Goal: Task Accomplishment & Management: Use online tool/utility

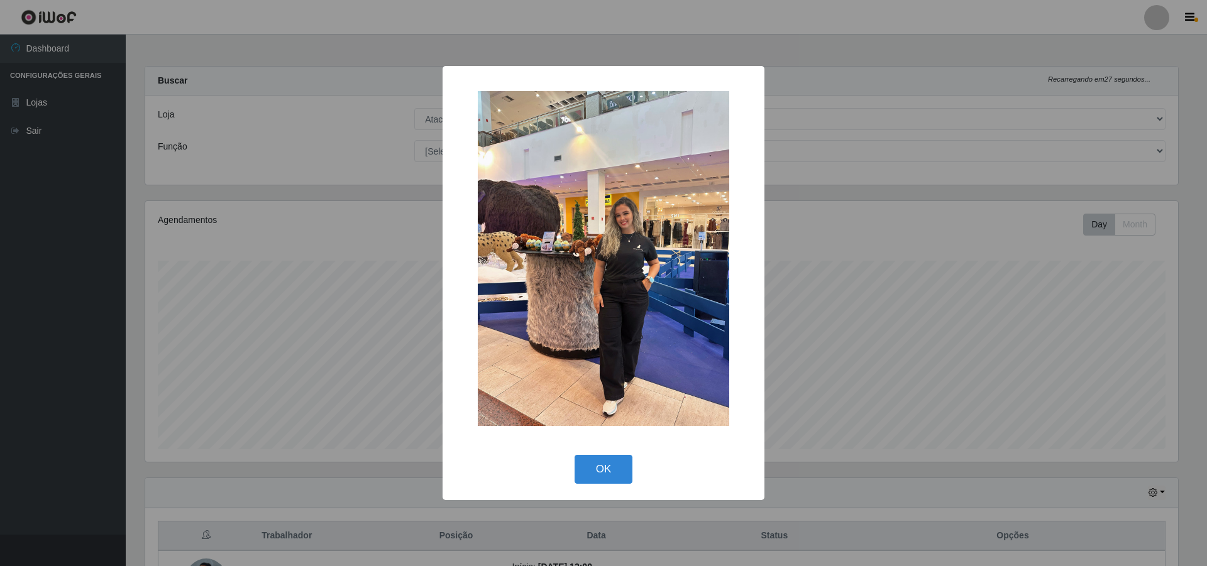
select select "449"
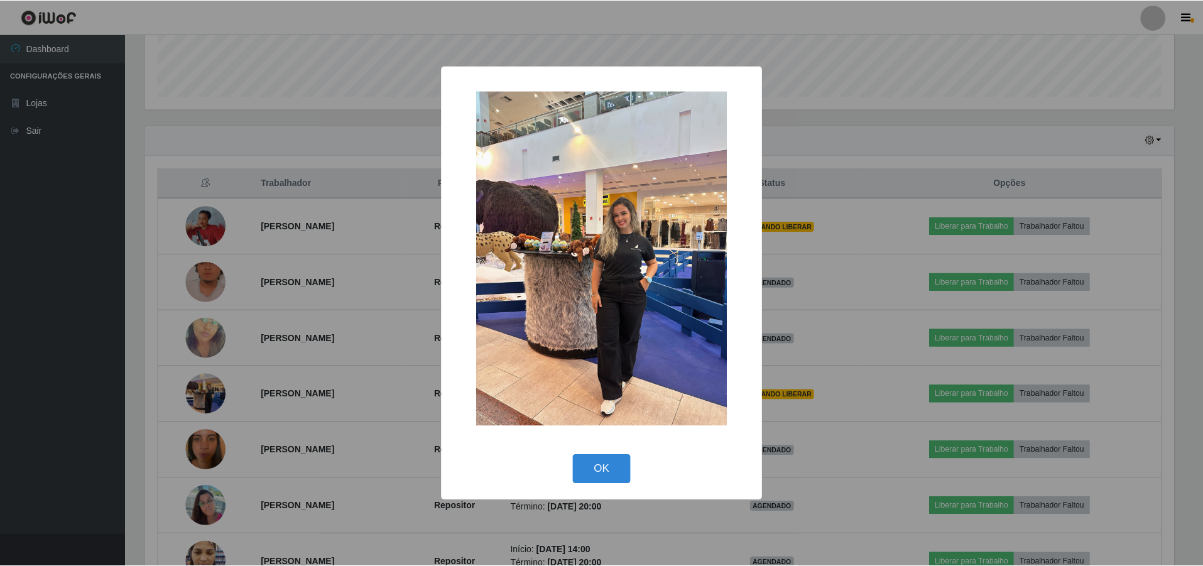
scroll to position [261, 1032]
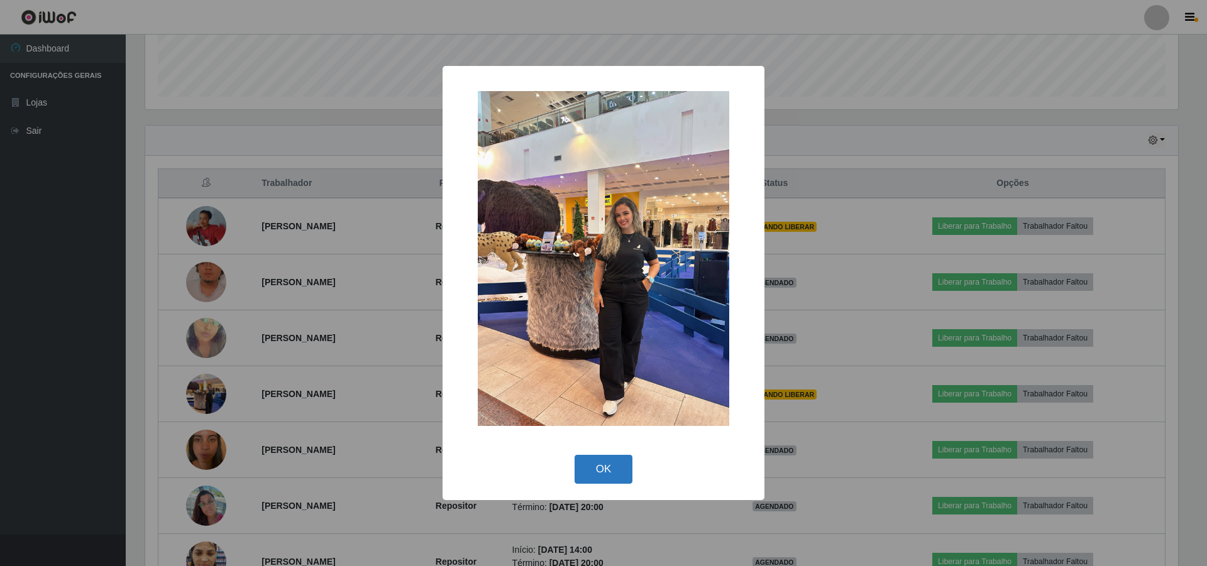
click at [606, 464] on button "OK" at bounding box center [603, 470] width 58 height 30
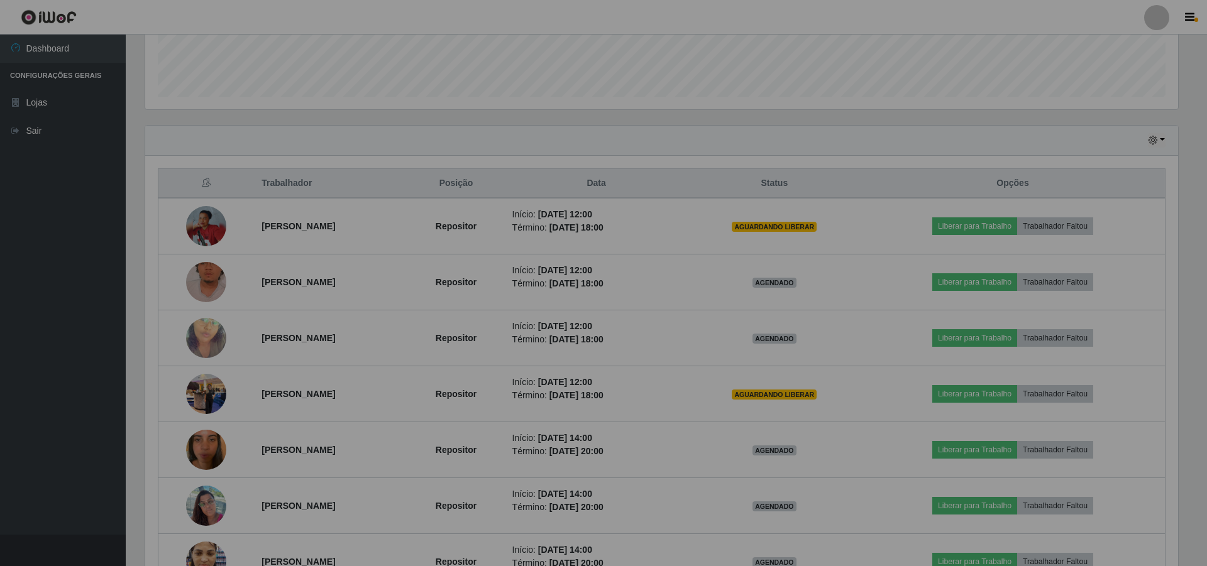
scroll to position [261, 1039]
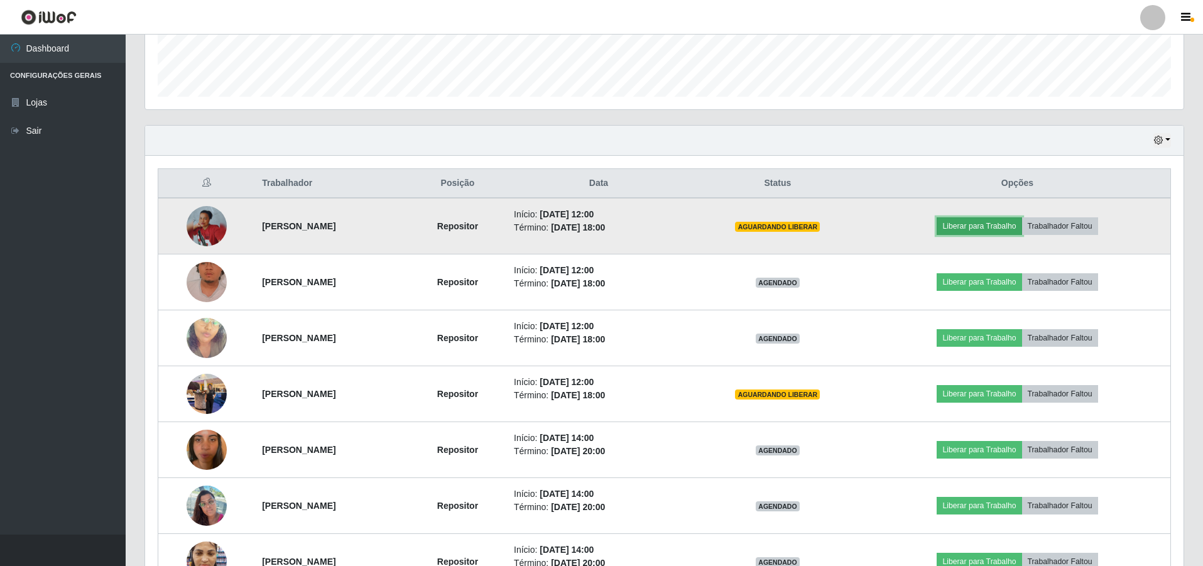
click at [999, 223] on button "Liberar para Trabalho" at bounding box center [979, 226] width 85 height 18
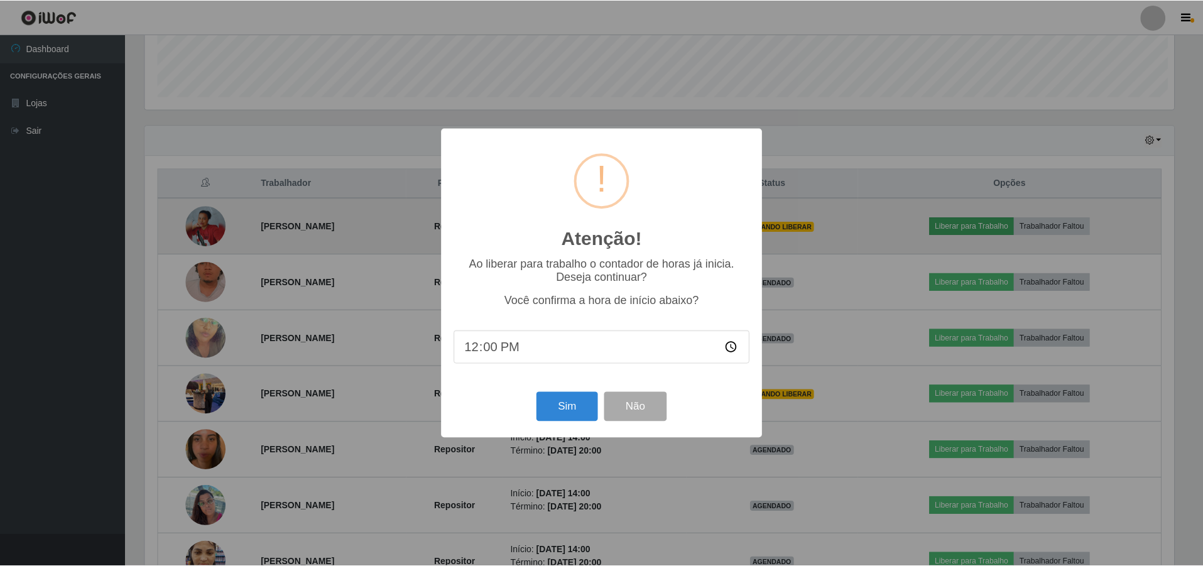
scroll to position [261, 1032]
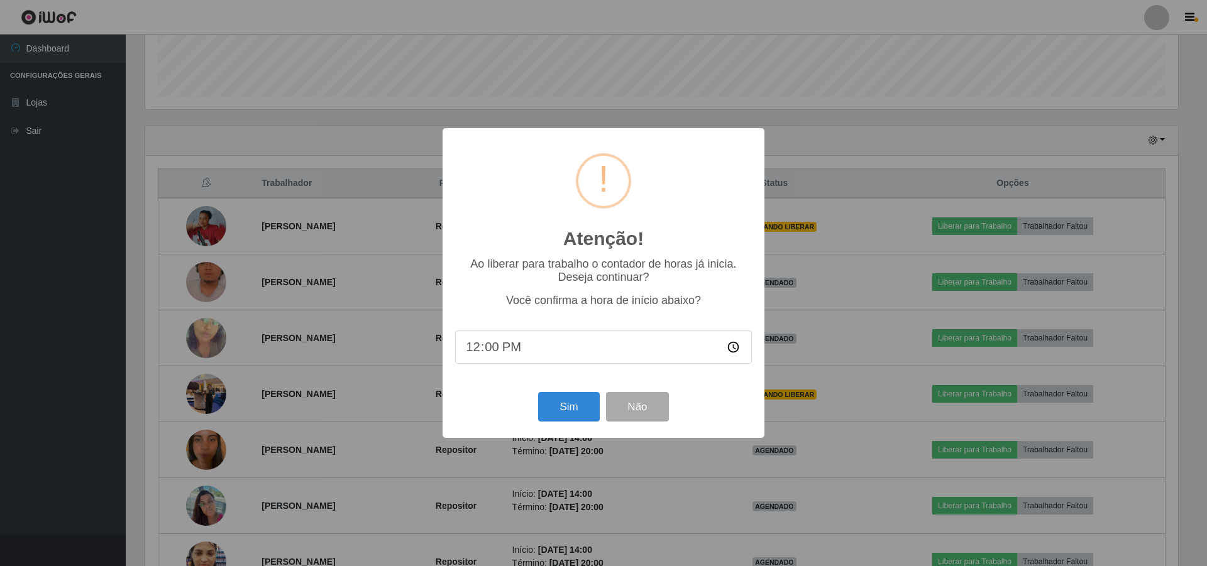
click at [1004, 225] on div "Atenção! × Ao liberar para trabalho o contador de horas já inicia. Deseja conti…" at bounding box center [603, 283] width 1207 height 566
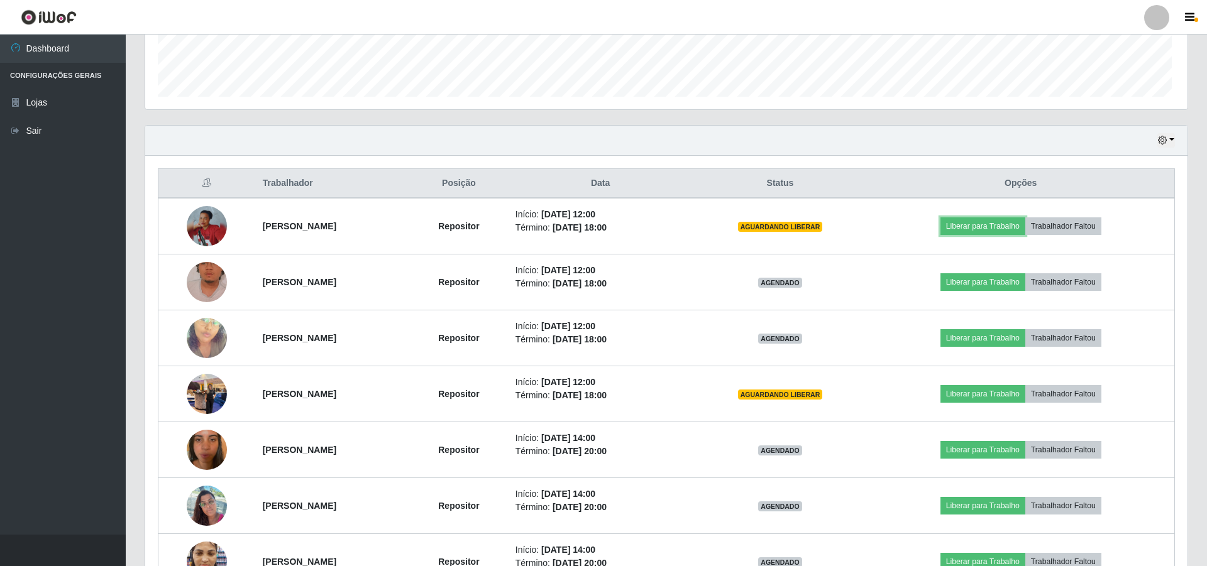
scroll to position [261, 1039]
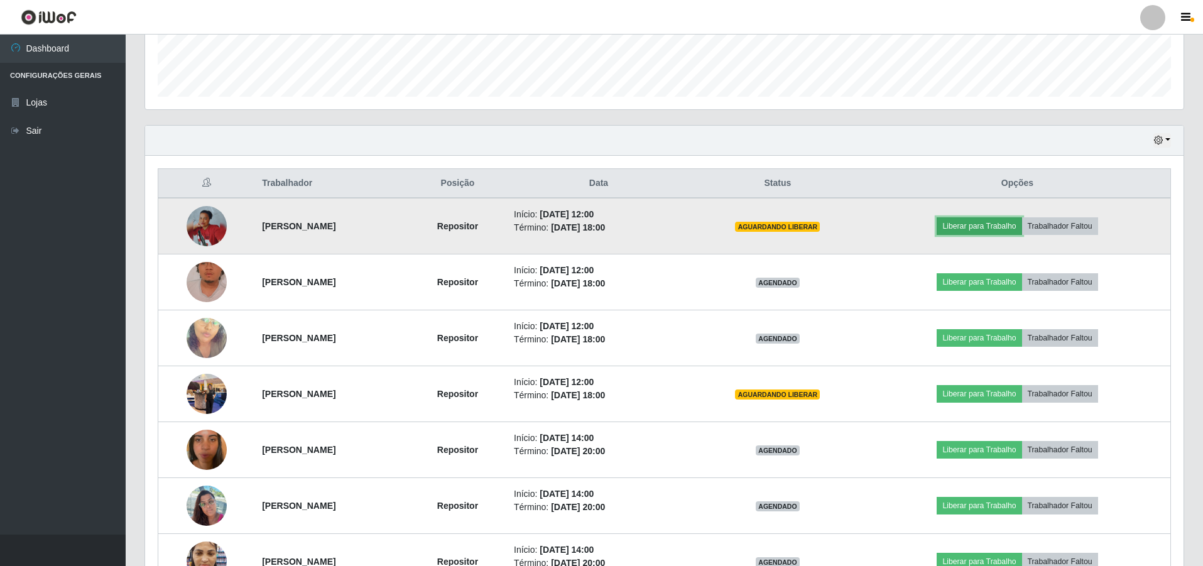
click at [983, 221] on button "Liberar para Trabalho" at bounding box center [979, 226] width 85 height 18
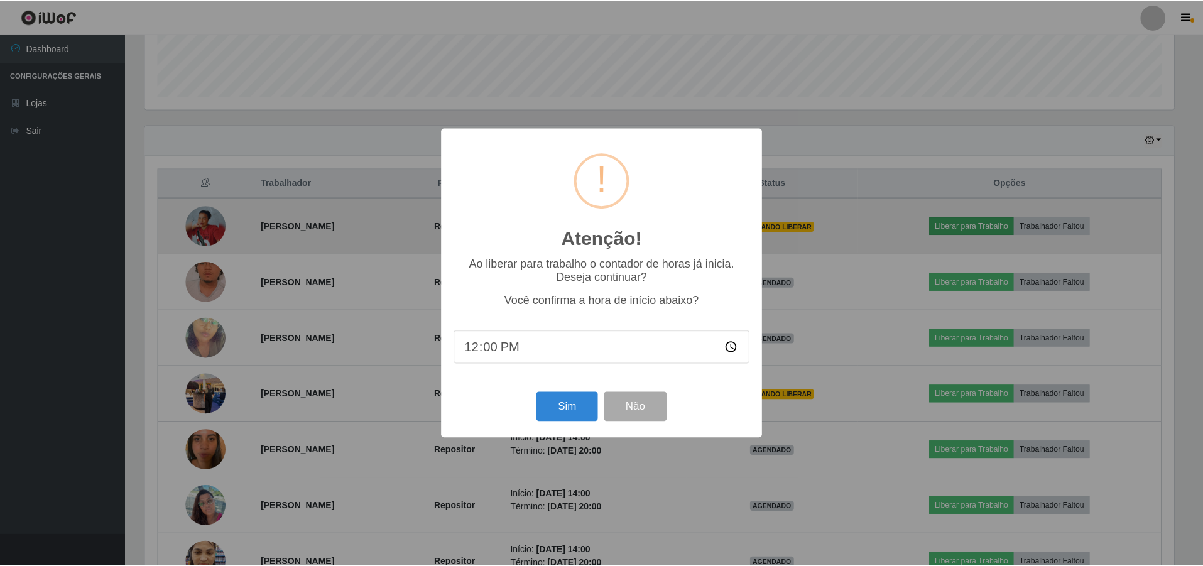
scroll to position [261, 1032]
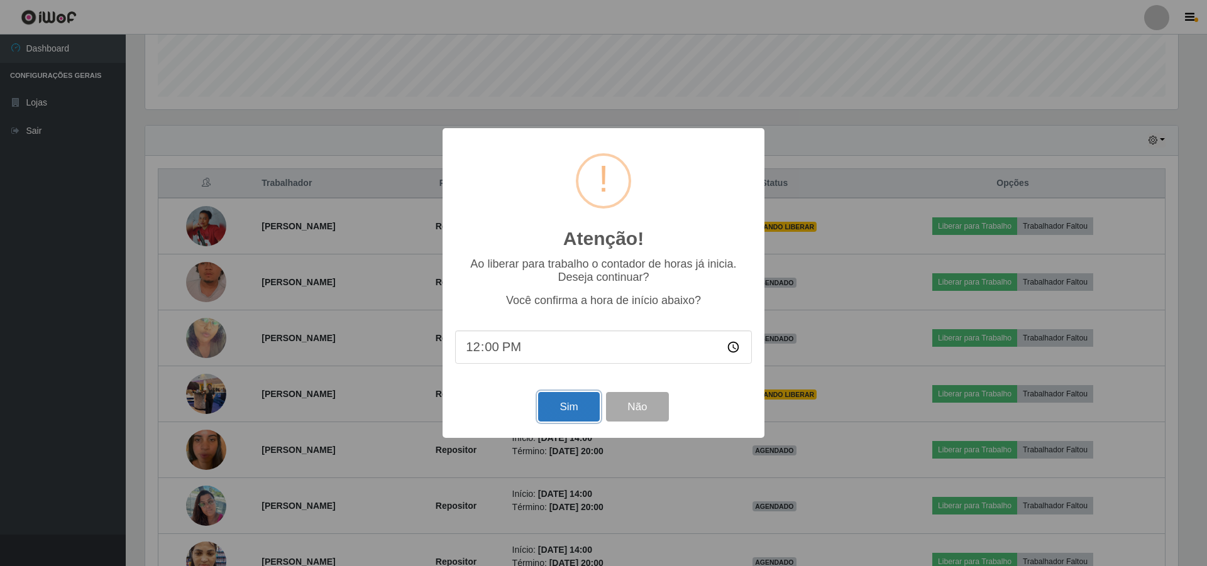
click at [570, 412] on button "Sim" at bounding box center [568, 407] width 61 height 30
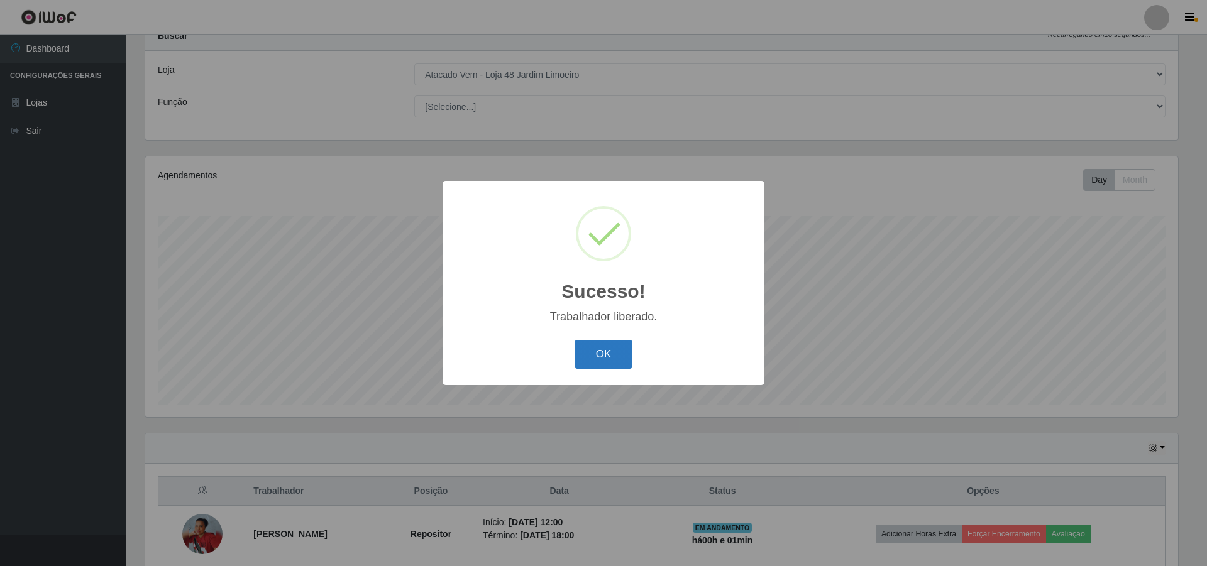
click at [604, 358] on button "OK" at bounding box center [603, 355] width 58 height 30
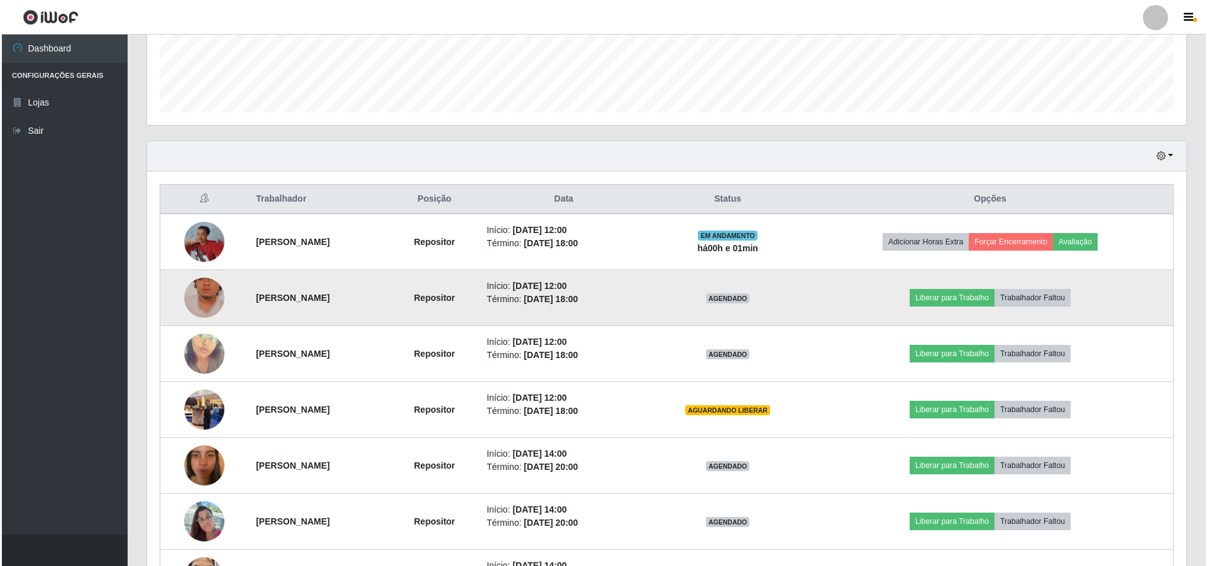
scroll to position [359, 0]
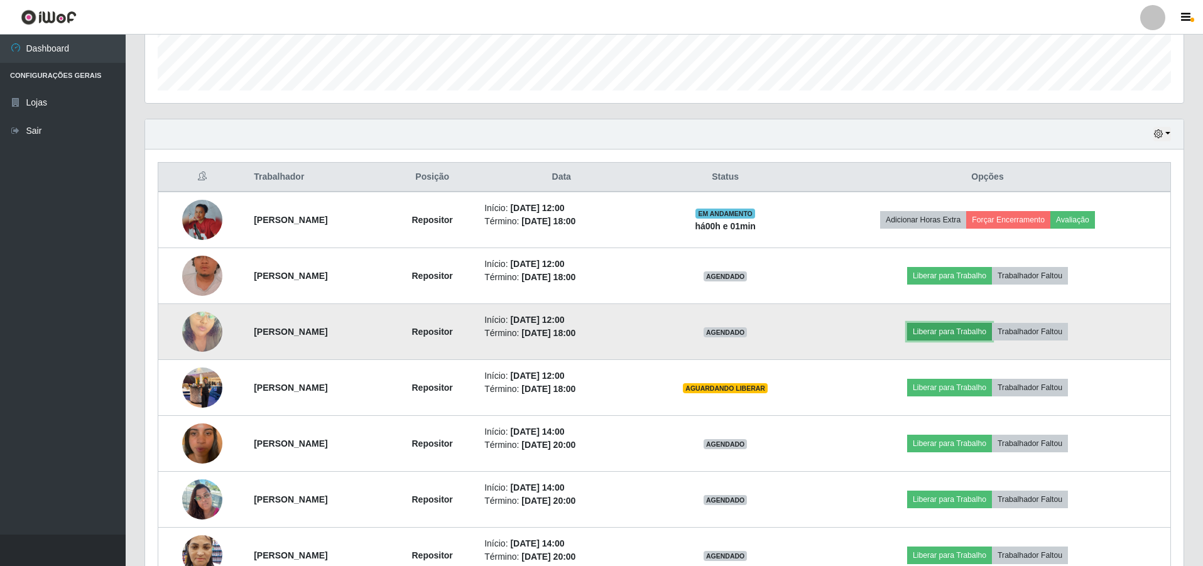
click at [977, 329] on button "Liberar para Trabalho" at bounding box center [949, 332] width 85 height 18
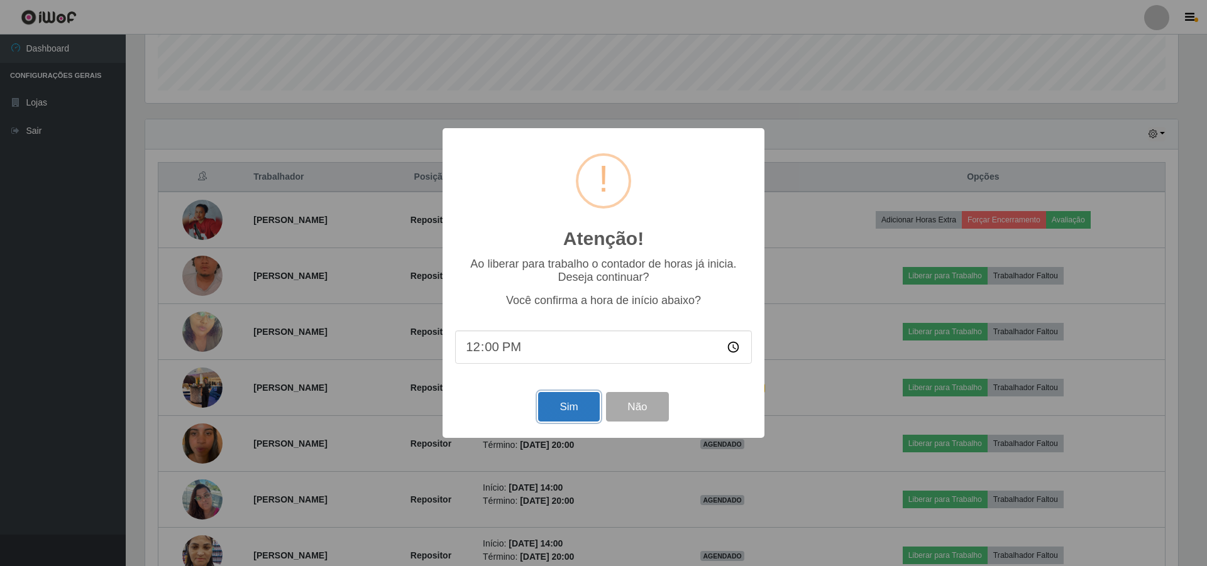
click at [565, 411] on button "Sim" at bounding box center [568, 407] width 61 height 30
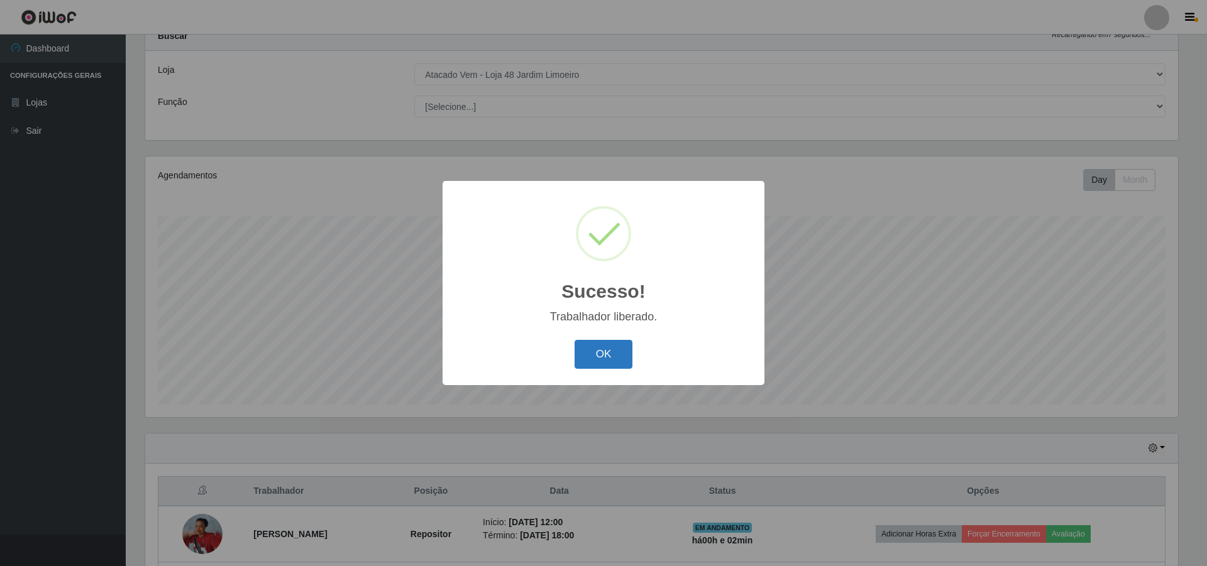
click at [607, 348] on button "OK" at bounding box center [603, 355] width 58 height 30
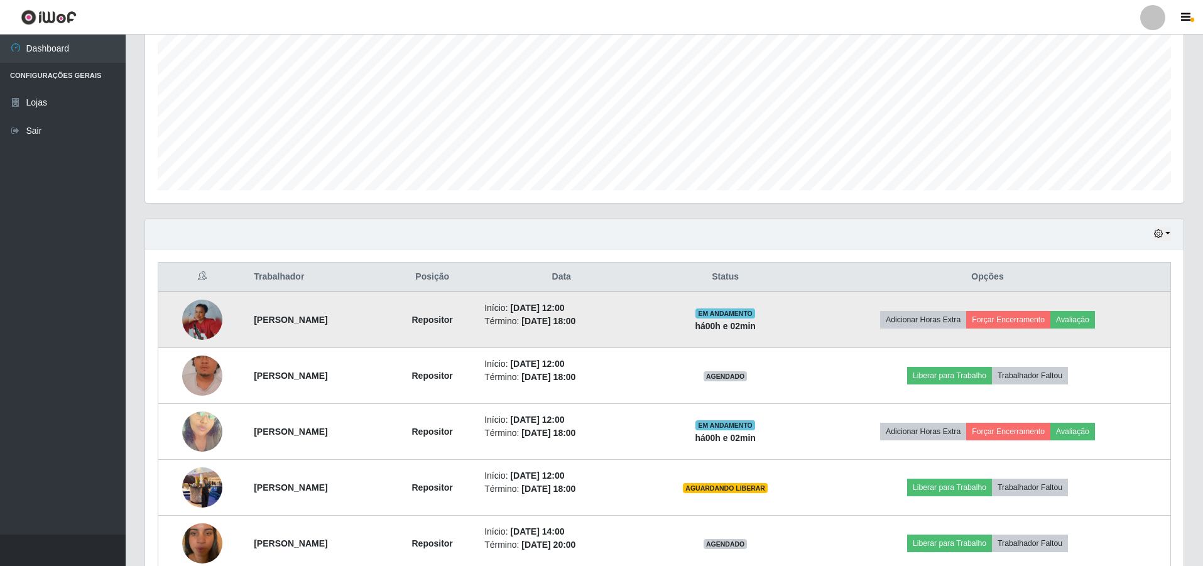
scroll to position [296, 0]
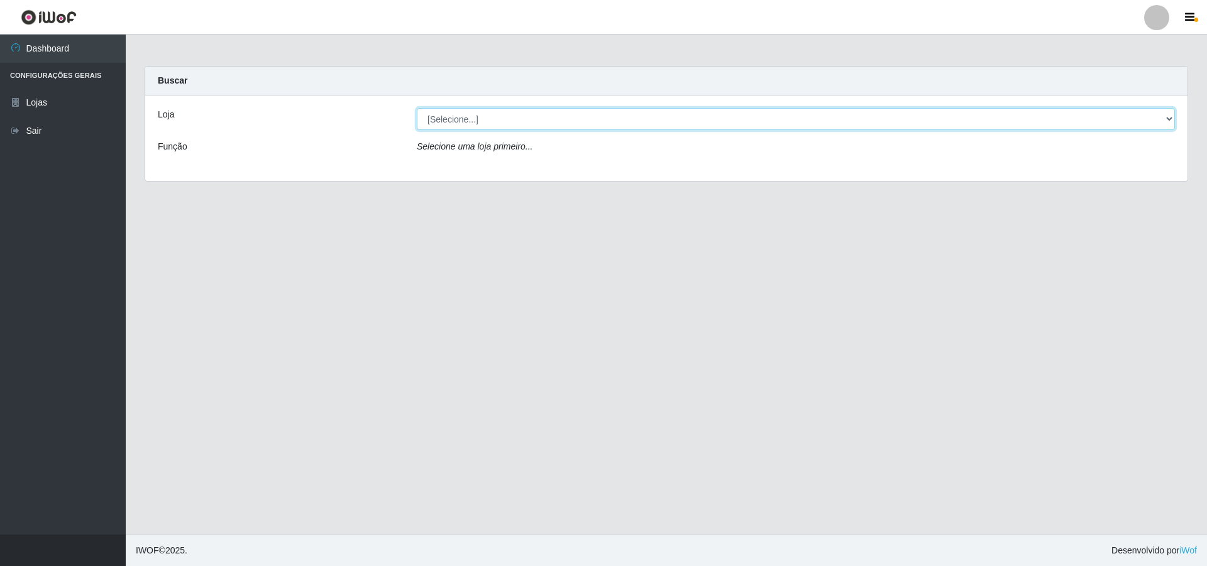
click at [598, 122] on select "[Selecione...] Atacado Vem - [STREET_ADDRESS]" at bounding box center [796, 119] width 758 height 22
select select "449"
click at [417, 108] on select "[Selecione...] Atacado Vem - [STREET_ADDRESS]" at bounding box center [796, 119] width 758 height 22
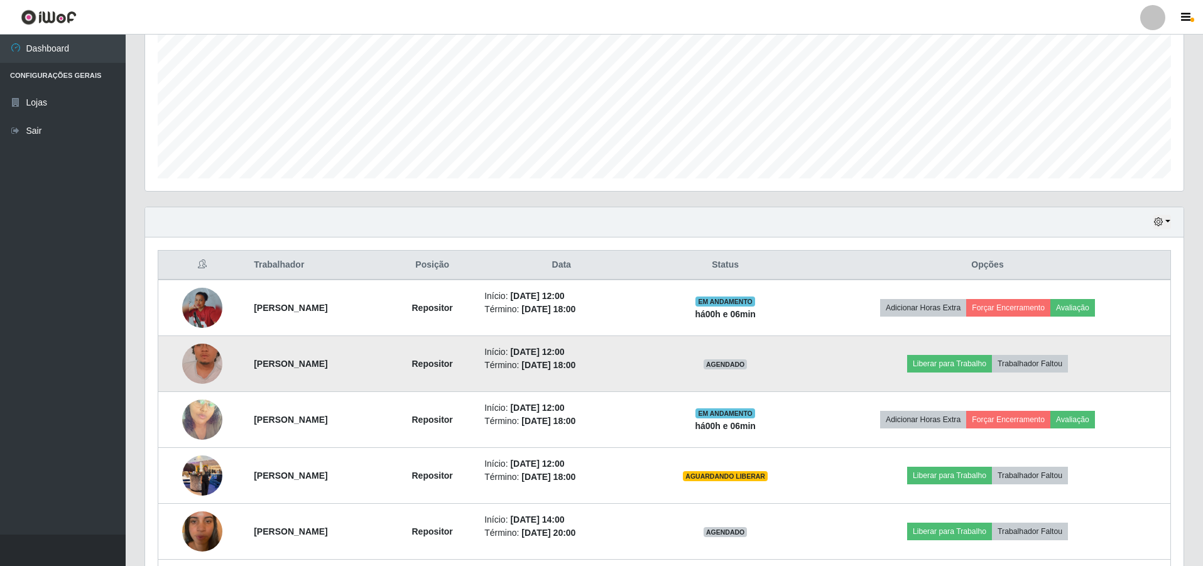
scroll to position [314, 0]
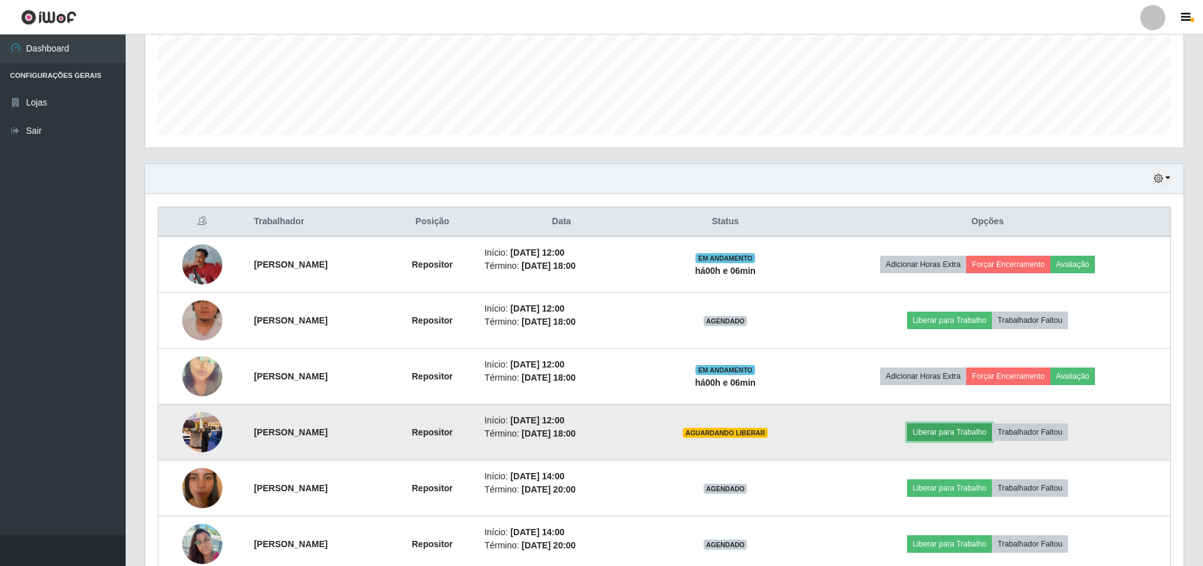
click at [598, 353] on button "Liberar para Trabalho" at bounding box center [949, 433] width 85 height 18
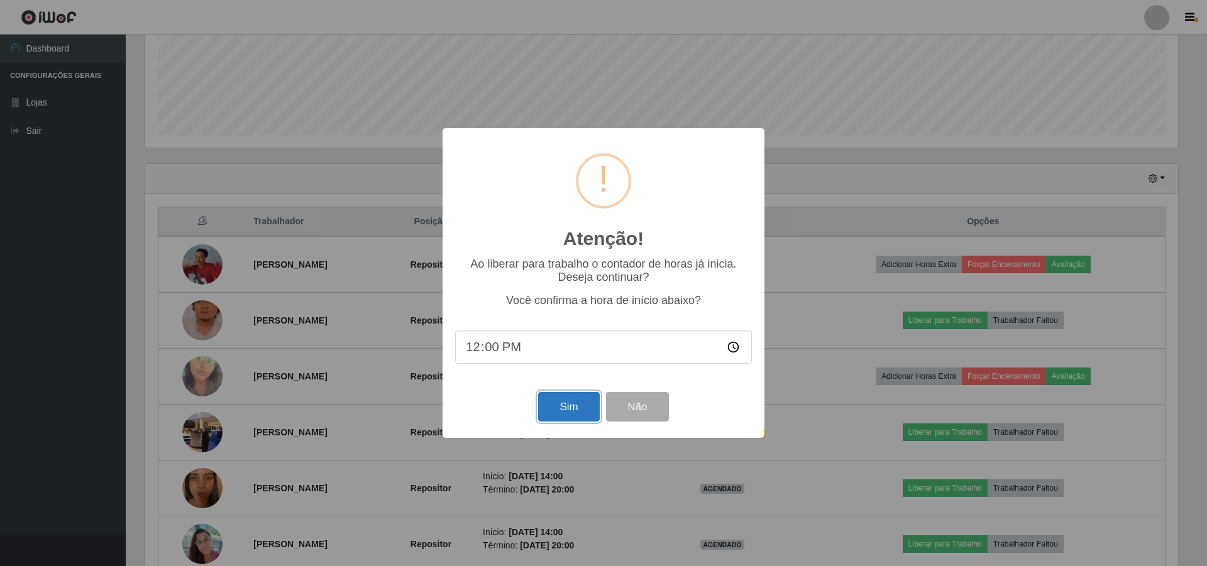
click at [561, 353] on button "Sim" at bounding box center [568, 407] width 61 height 30
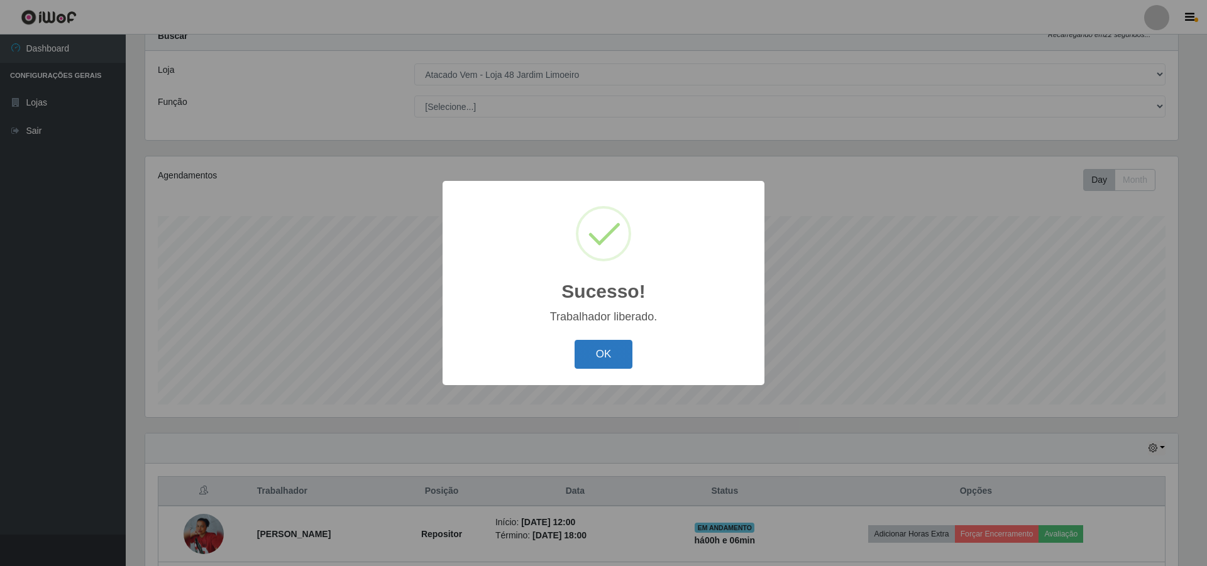
click at [593, 353] on button "OK" at bounding box center [603, 355] width 58 height 30
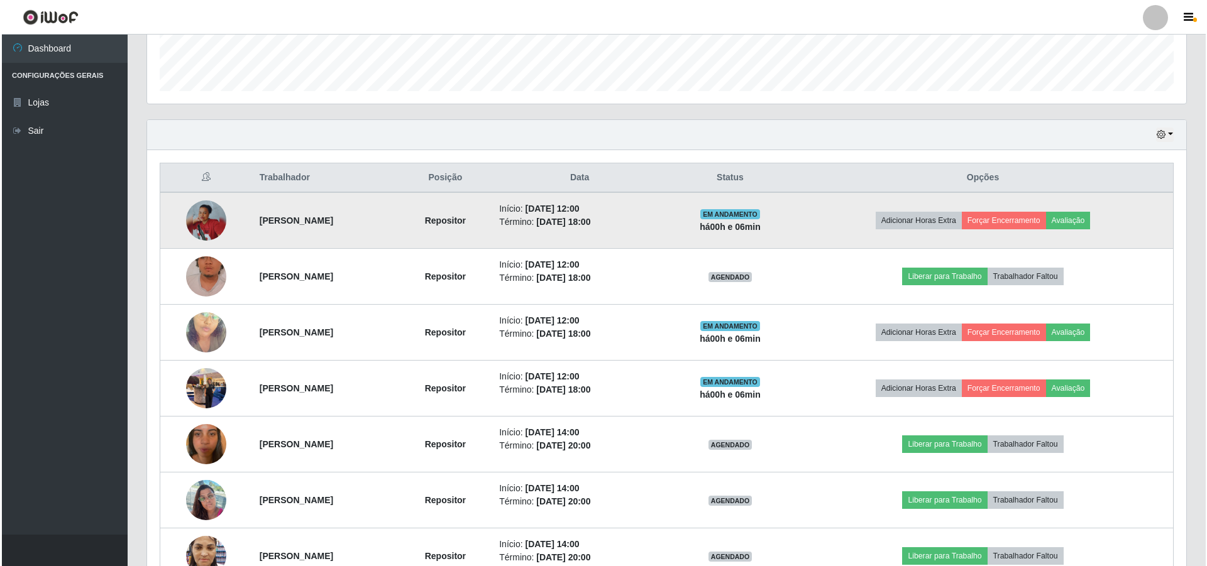
scroll to position [359, 0]
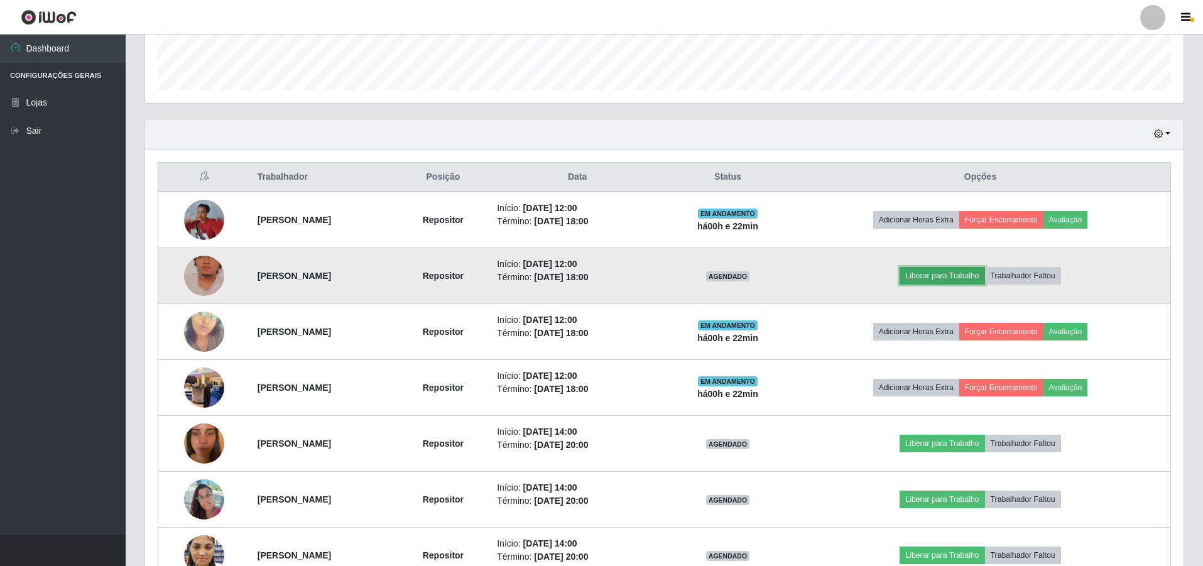
click at [598, 275] on button "Liberar para Trabalho" at bounding box center [942, 276] width 85 height 18
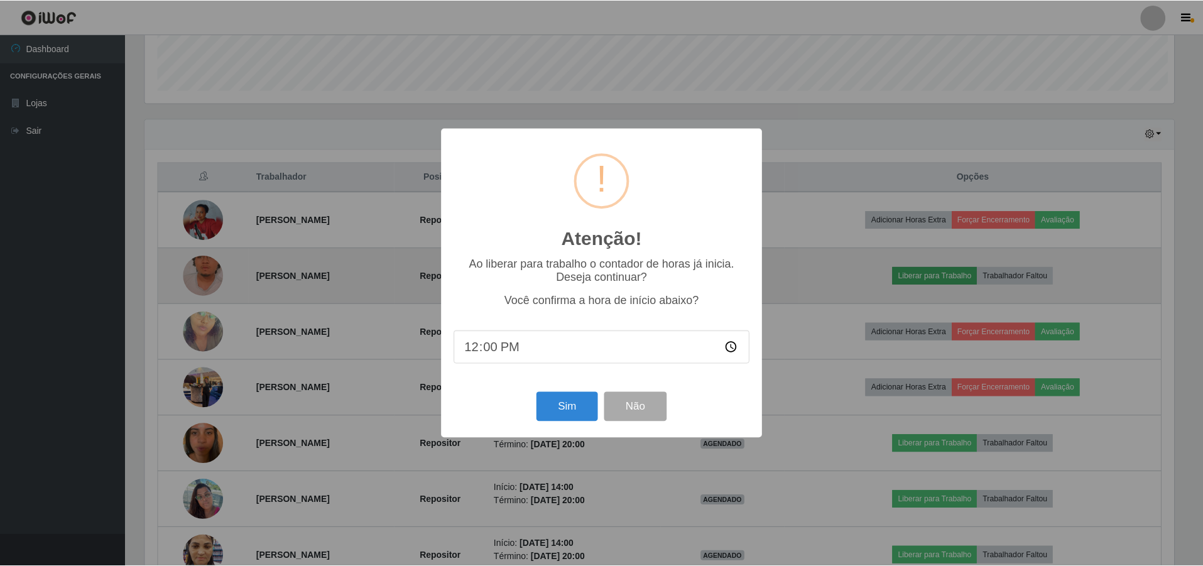
scroll to position [261, 1032]
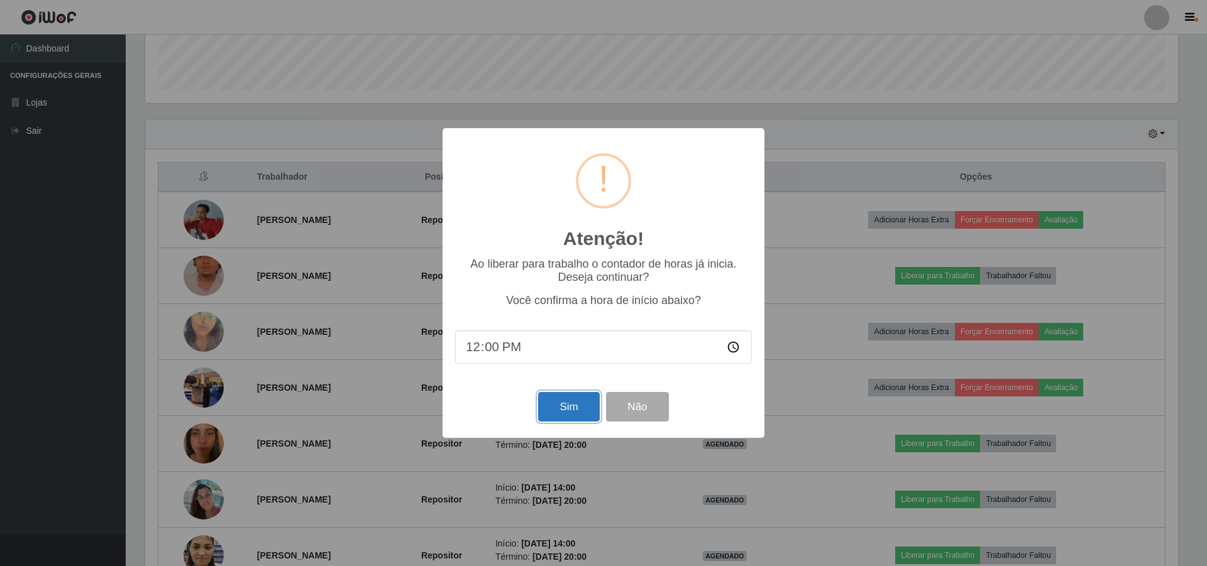
click at [555, 353] on button "Sim" at bounding box center [568, 407] width 61 height 30
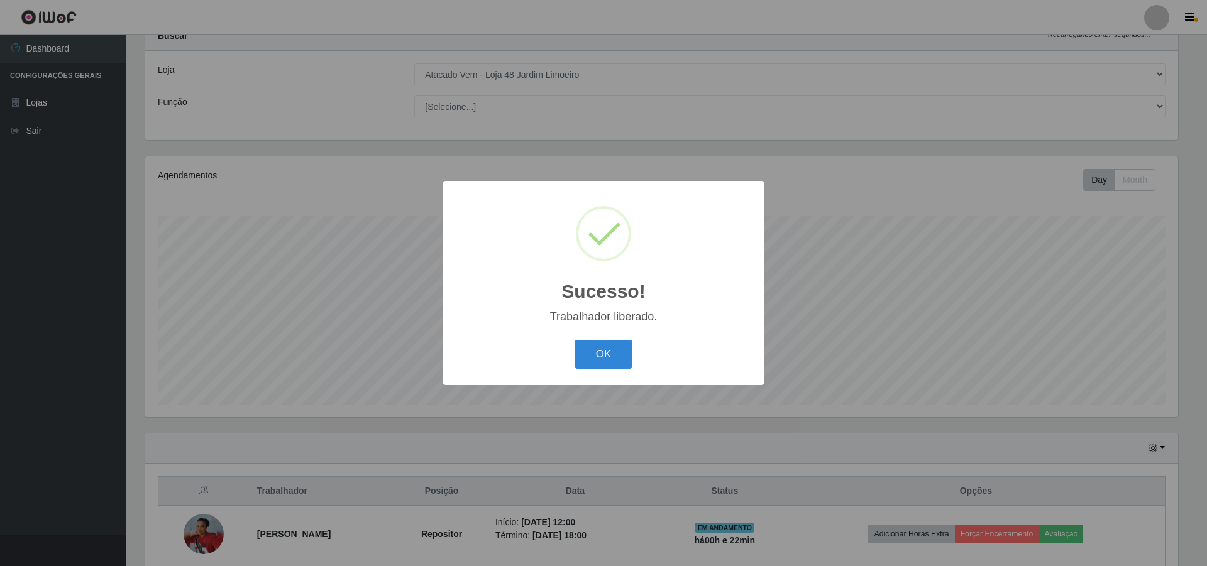
click at [598, 325] on div "Sucesso! × Trabalhador liberado. OK Cancel" at bounding box center [603, 283] width 322 height 204
click at [598, 353] on button "OK" at bounding box center [603, 355] width 58 height 30
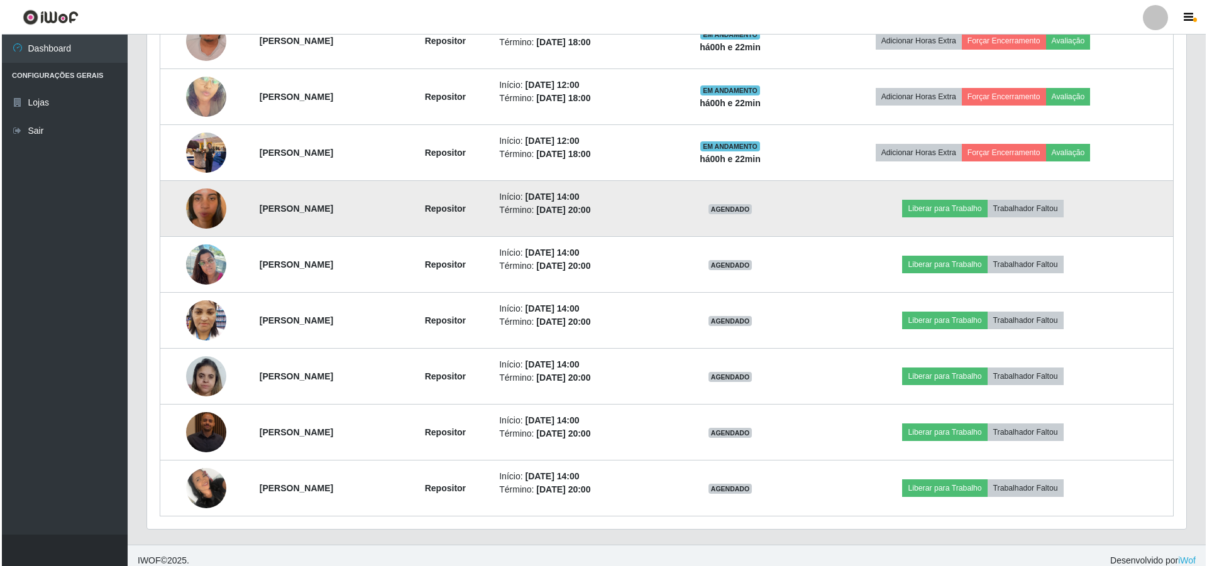
scroll to position [604, 0]
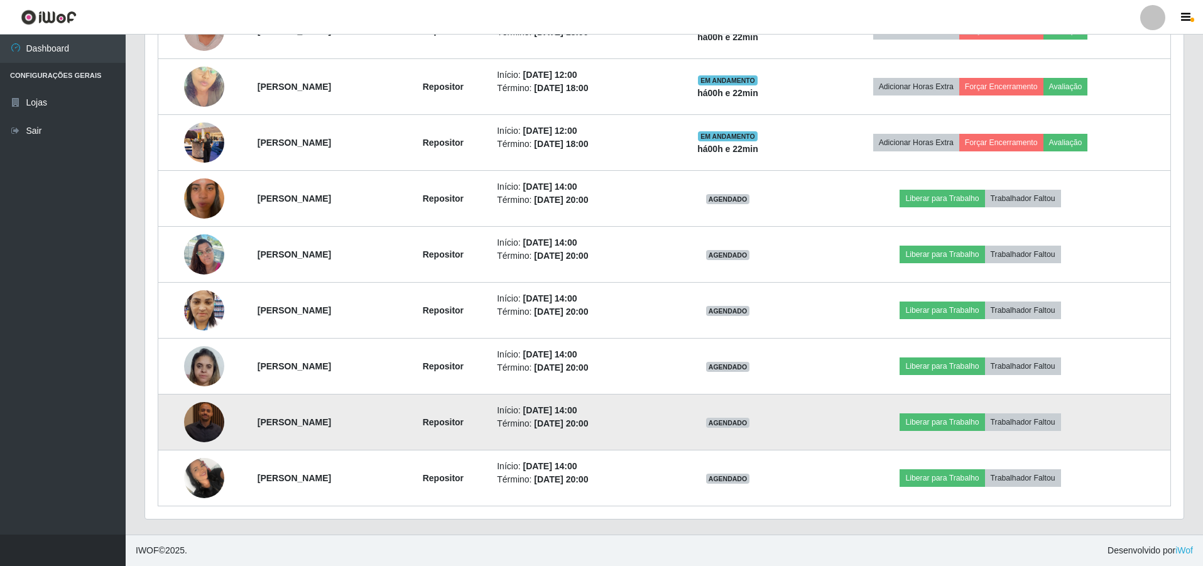
click at [196, 353] on img at bounding box center [204, 422] width 40 height 40
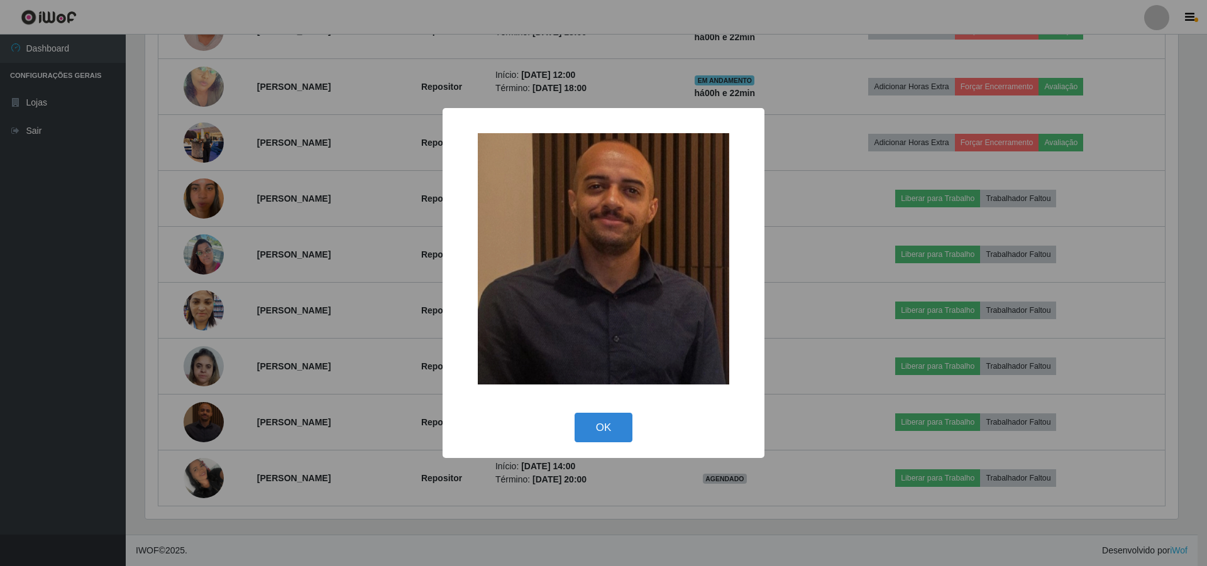
click at [581, 243] on img at bounding box center [603, 258] width 251 height 251
click at [596, 353] on button "OK" at bounding box center [603, 428] width 58 height 30
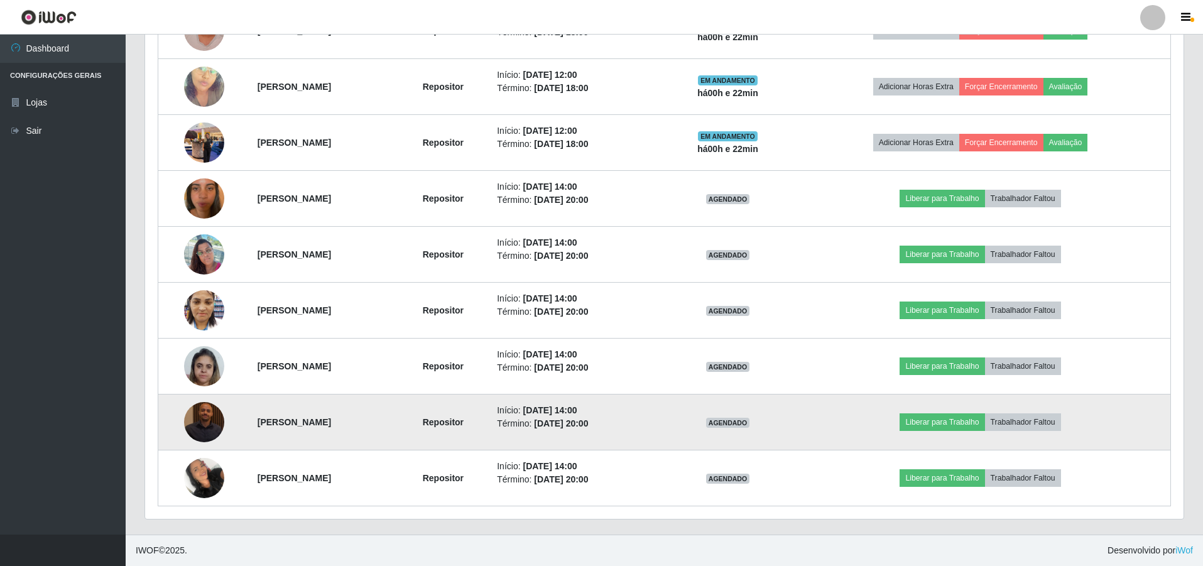
scroll to position [261, 1039]
